Goal: Obtain resource: Download file/media

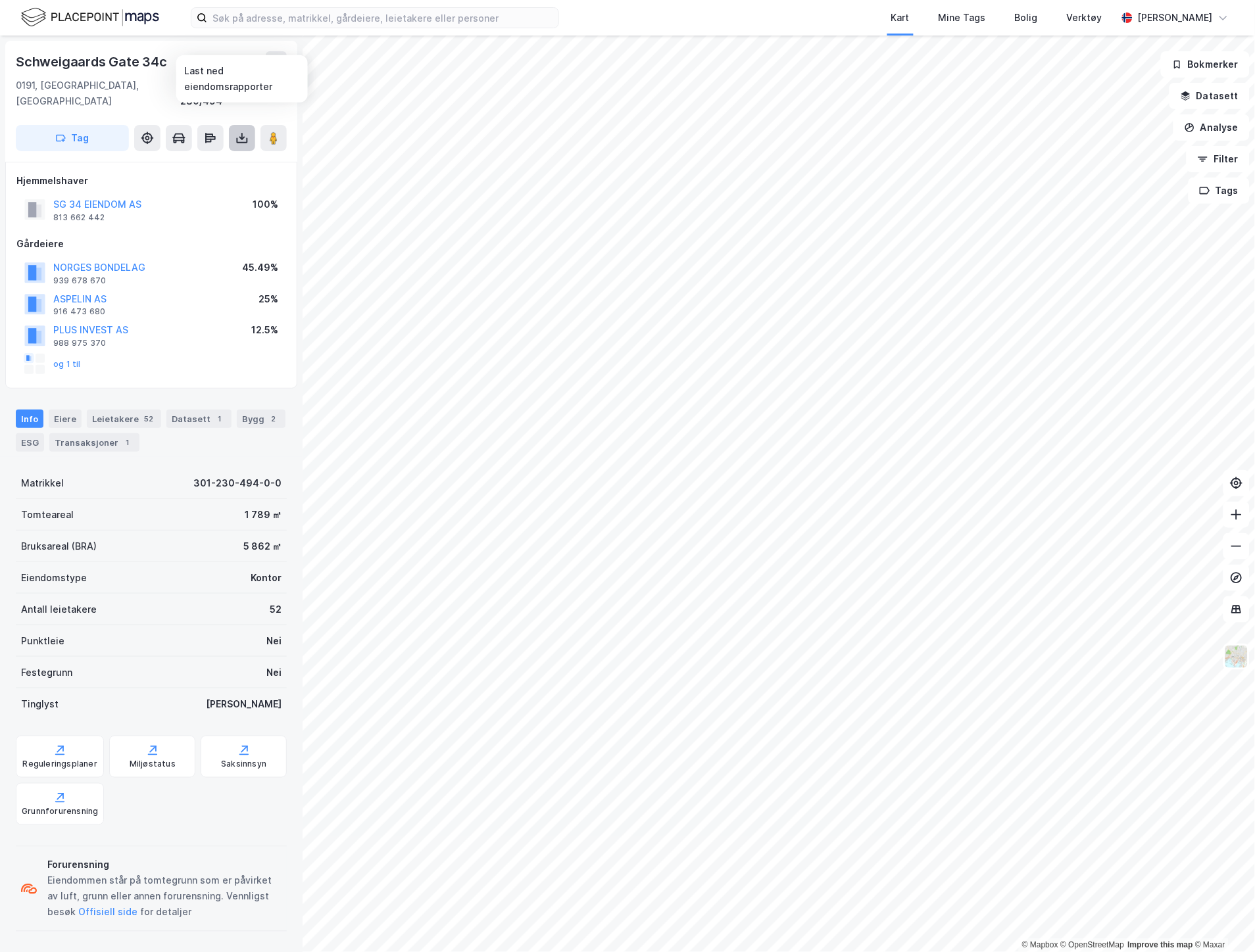
click at [244, 132] on icon at bounding box center [242, 138] width 13 height 13
click at [165, 159] on div "Last ned grunnbok" at bounding box center [177, 164] width 76 height 11
